Goal: Task Accomplishment & Management: Manage account settings

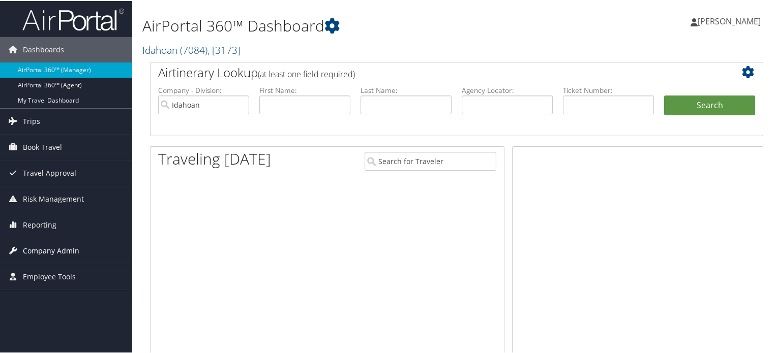
click at [47, 247] on span "Company Admin" at bounding box center [51, 249] width 56 height 25
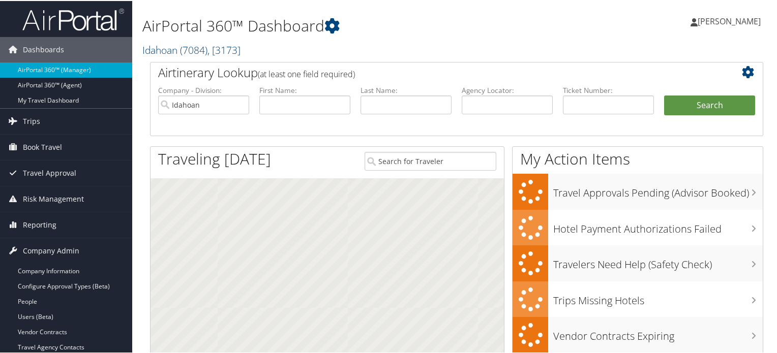
click at [204, 49] on span "( 7084 )" at bounding box center [193, 49] width 27 height 14
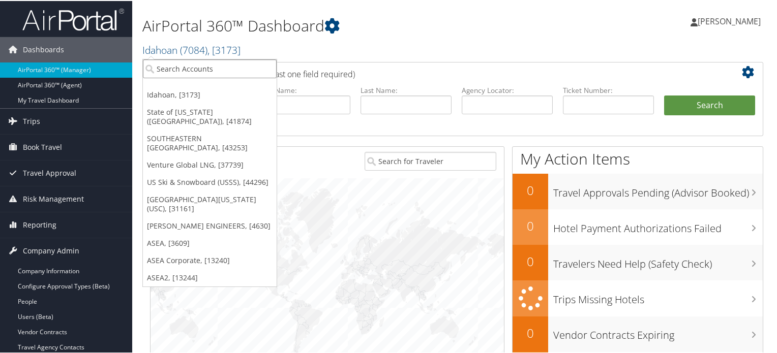
click at [208, 67] on input "search" at bounding box center [210, 67] width 134 height 19
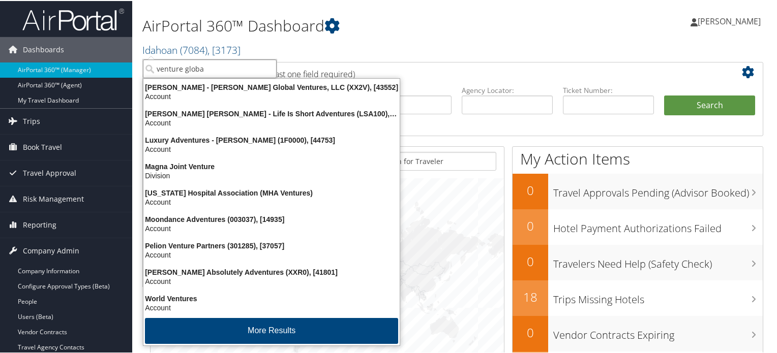
type input "venture global"
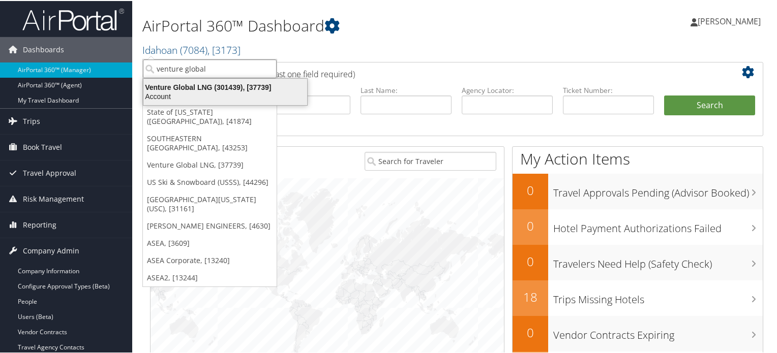
click at [211, 88] on div "Venture Global LNG (301439), [37739]" at bounding box center [225, 86] width 176 height 9
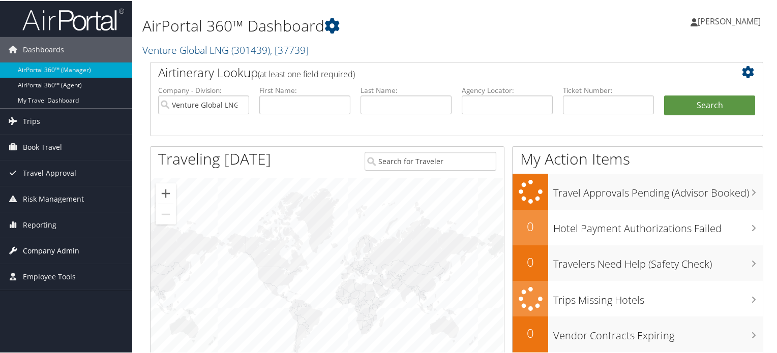
click at [75, 248] on span "Company Admin" at bounding box center [51, 249] width 56 height 25
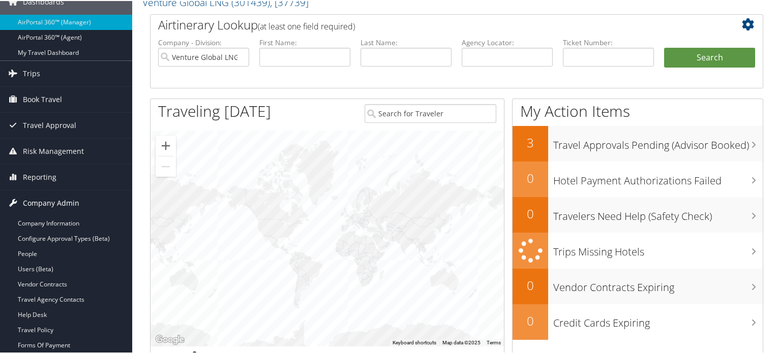
scroll to position [203, 0]
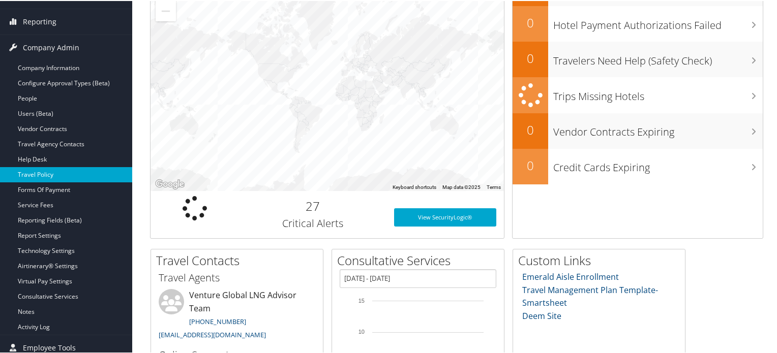
click at [46, 173] on link "Travel Policy" at bounding box center [66, 173] width 132 height 15
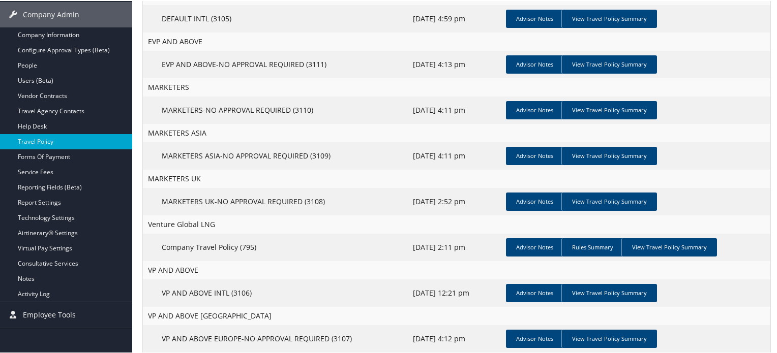
scroll to position [203, 0]
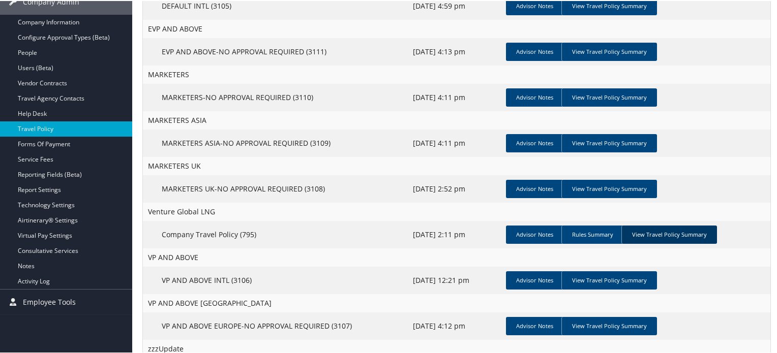
click at [679, 235] on link "View Travel Policy Summary" at bounding box center [669, 234] width 96 height 18
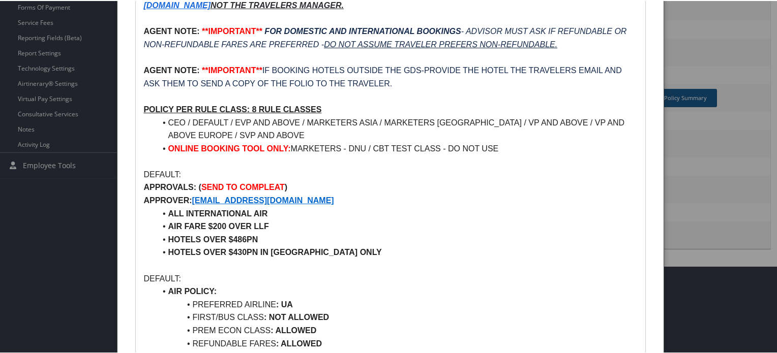
scroll to position [356, 0]
